Goal: Check status: Check status

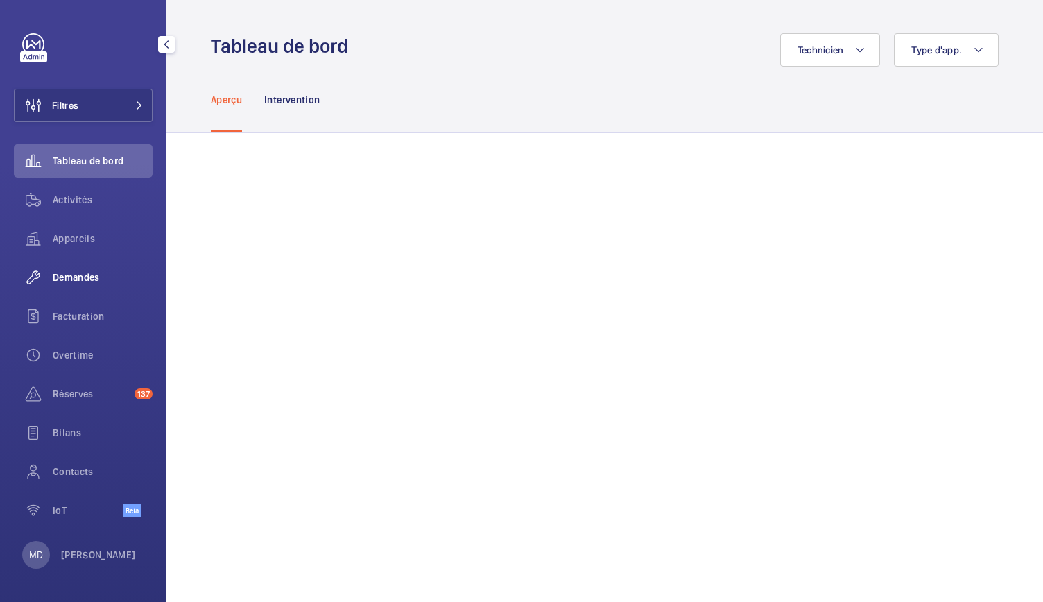
click at [96, 273] on span "Demandes" at bounding box center [103, 278] width 100 height 14
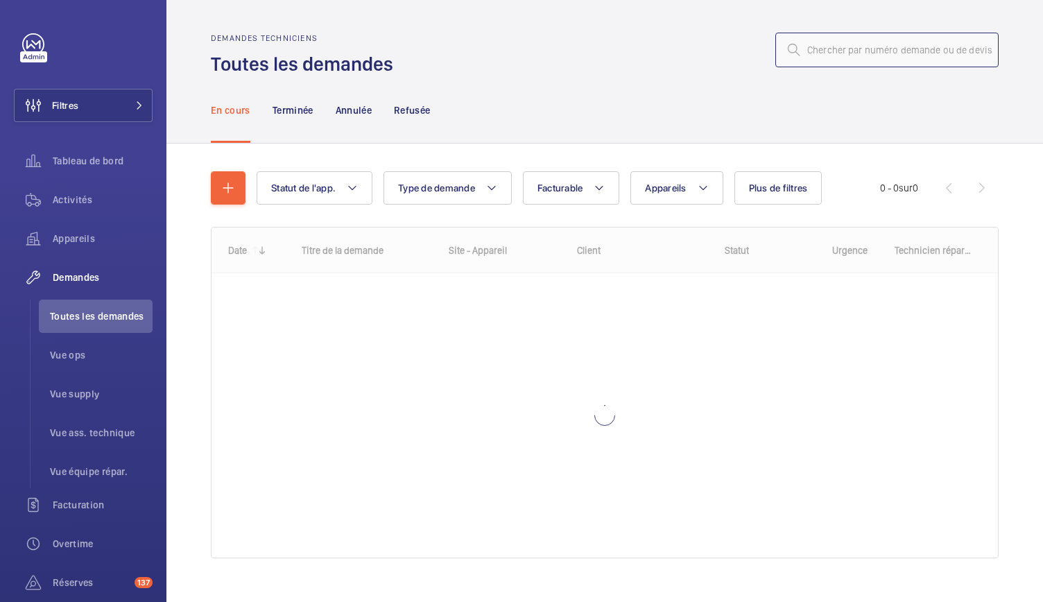
click at [829, 58] on input "text" at bounding box center [887, 50] width 223 height 35
paste input "R25-09805"
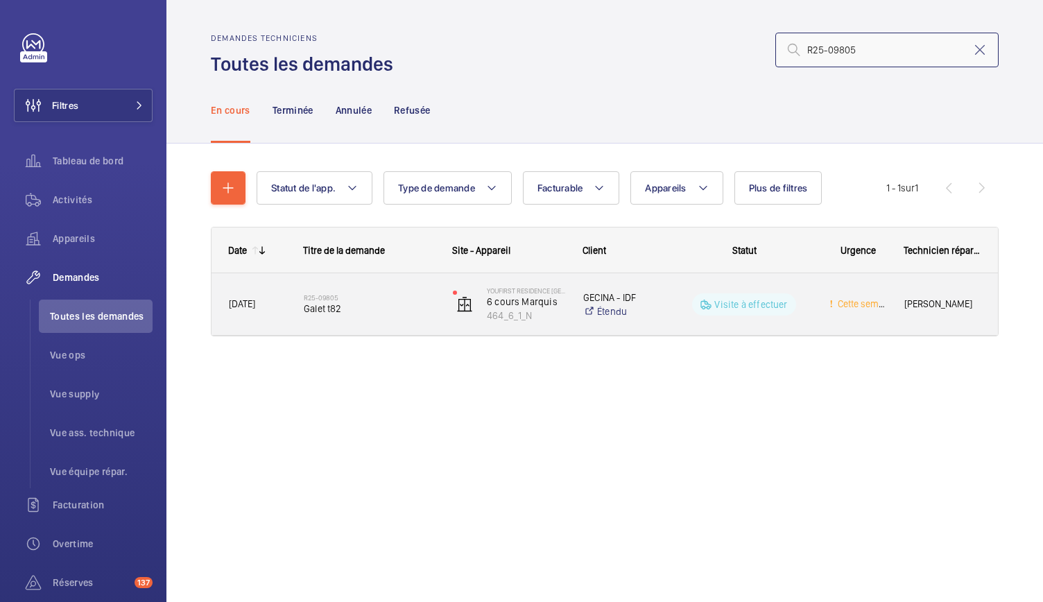
type input "R25-09805"
click at [365, 325] on div "R25-09805 Galet t82" at bounding box center [361, 304] width 148 height 62
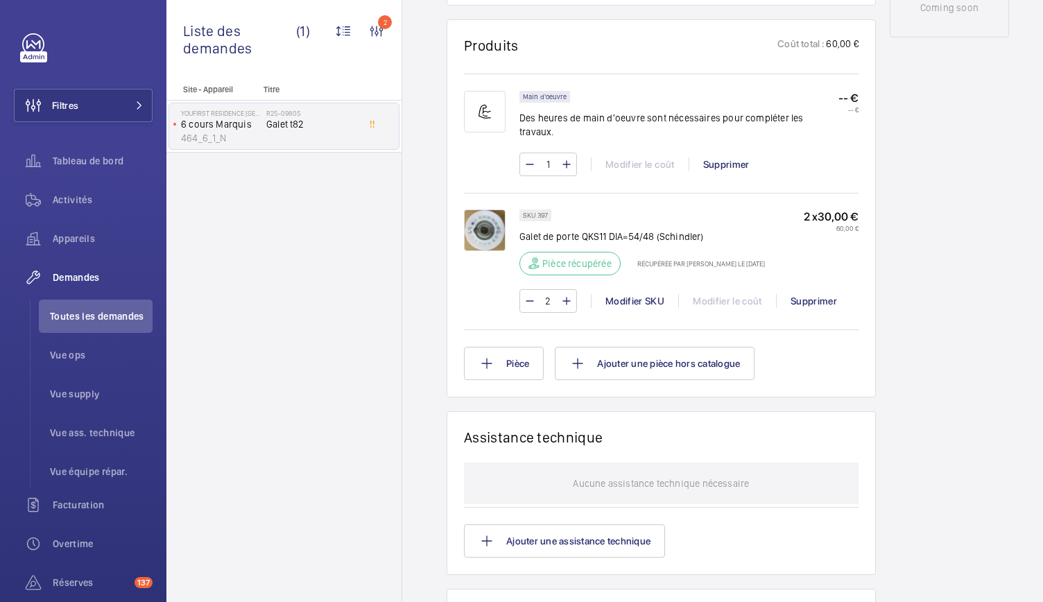
scroll to position [685, 0]
